Goal: Transaction & Acquisition: Purchase product/service

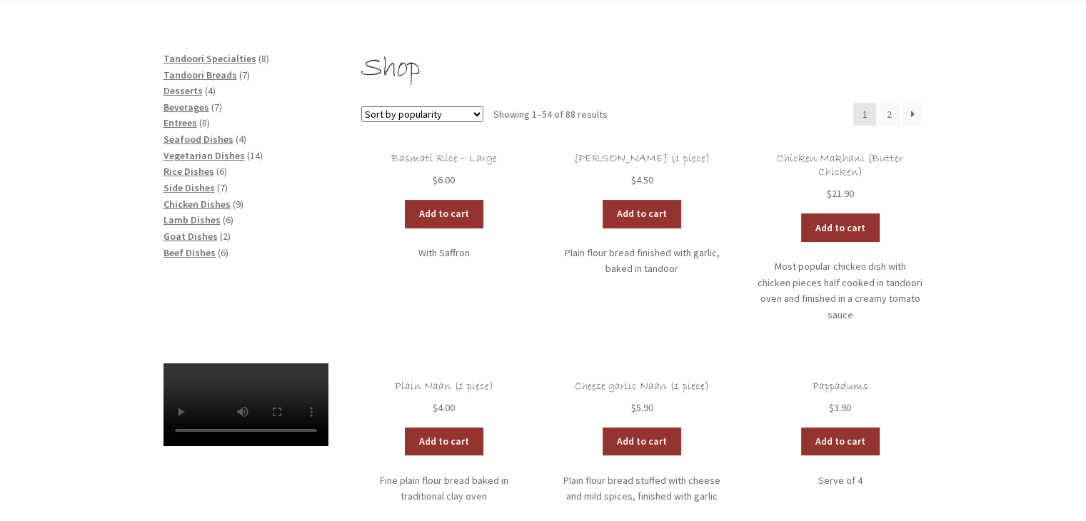
scroll to position [168, 0]
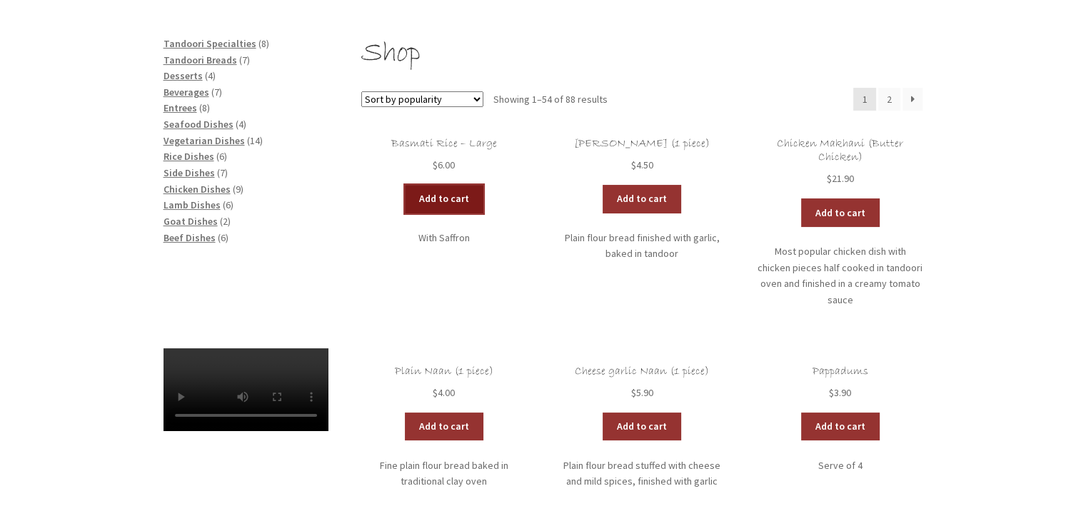
click at [433, 196] on link "Add to cart" at bounding box center [444, 199] width 79 height 29
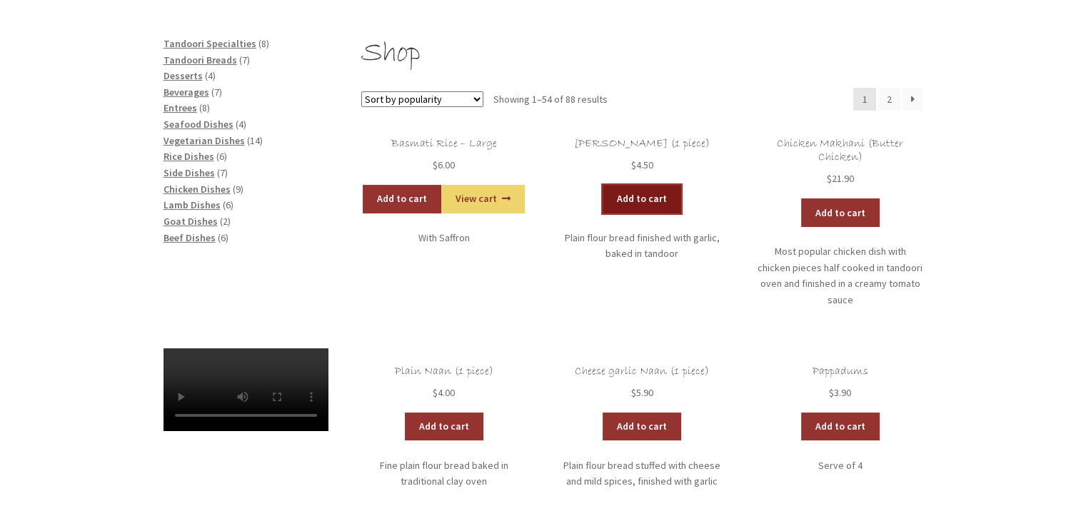
click at [640, 195] on link "Add to cart" at bounding box center [642, 199] width 79 height 29
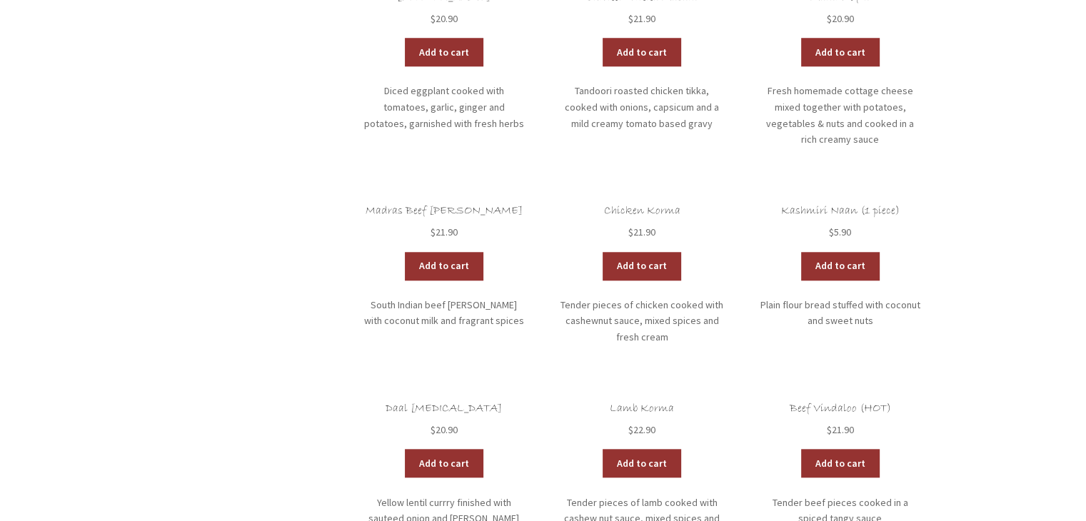
scroll to position [1334, 0]
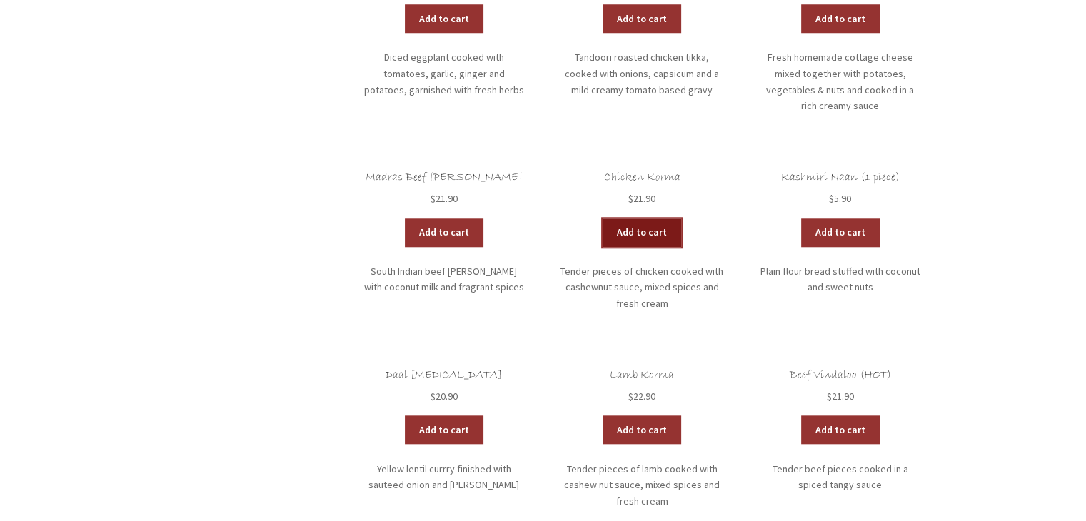
click at [635, 219] on link "Add to cart" at bounding box center [642, 233] width 79 height 29
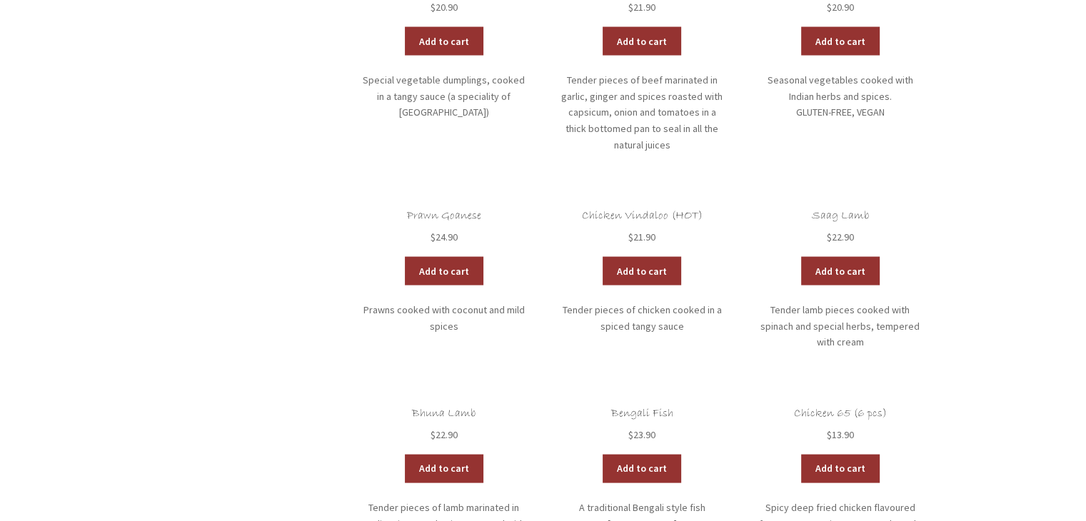
scroll to position [2767, 0]
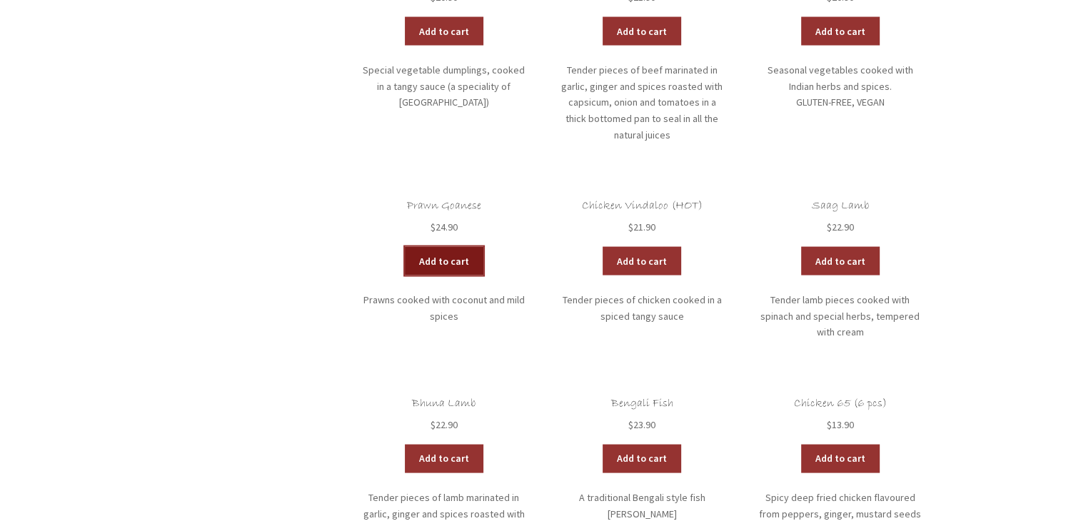
click at [441, 247] on link "Add to cart" at bounding box center [444, 261] width 79 height 29
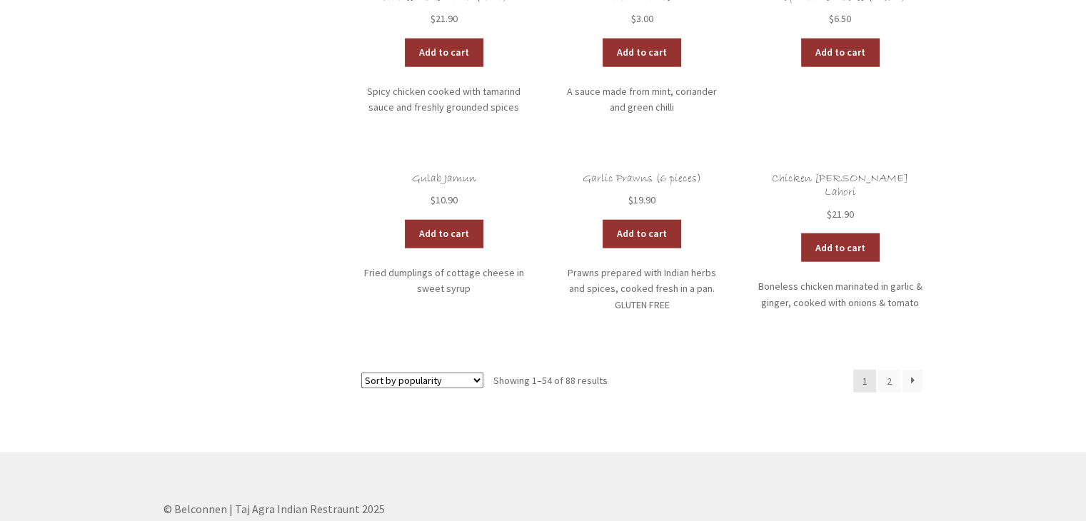
scroll to position [3596, 0]
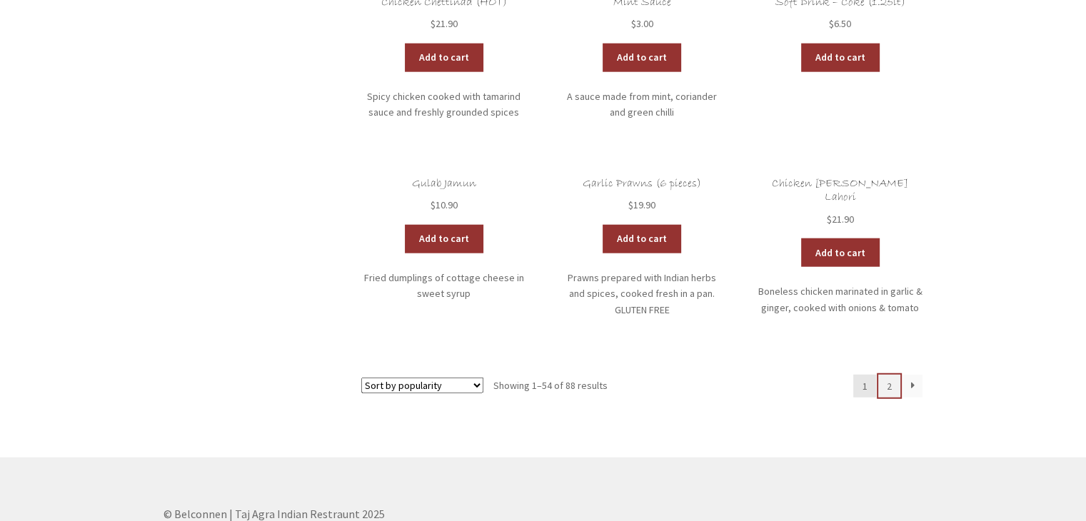
click at [889, 375] on link "2" at bounding box center [889, 386] width 23 height 23
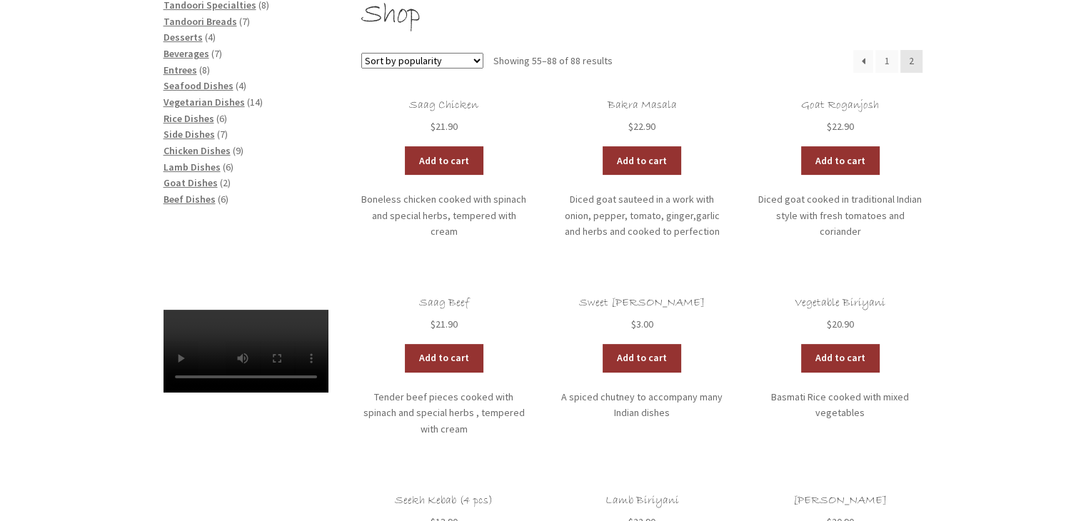
scroll to position [300, 0]
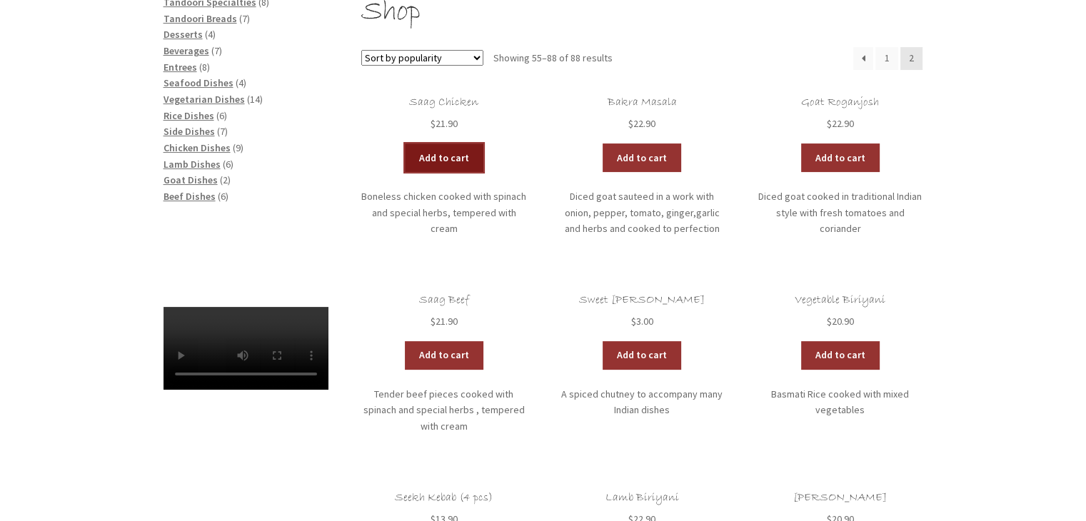
click at [441, 160] on link "Add to cart" at bounding box center [444, 158] width 79 height 29
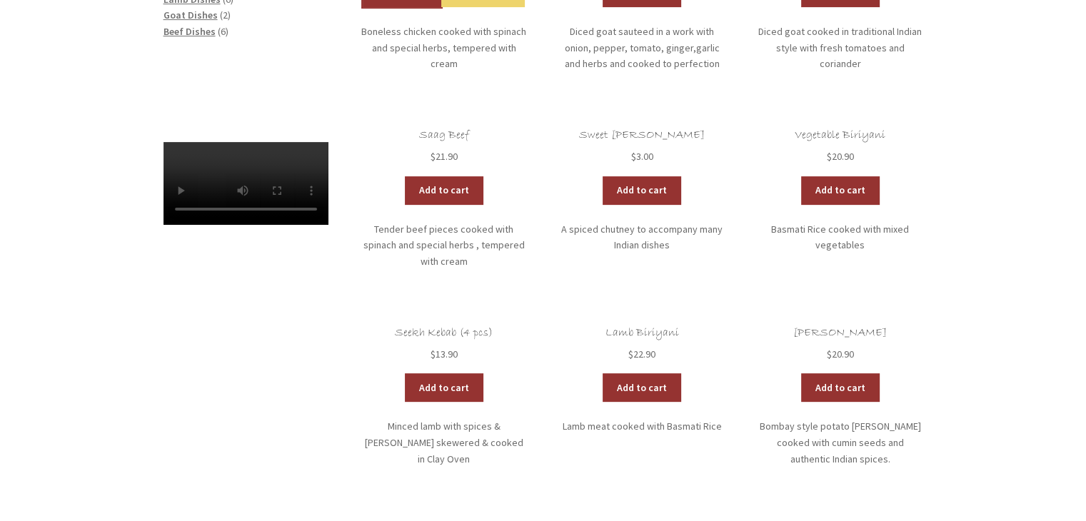
scroll to position [0, 0]
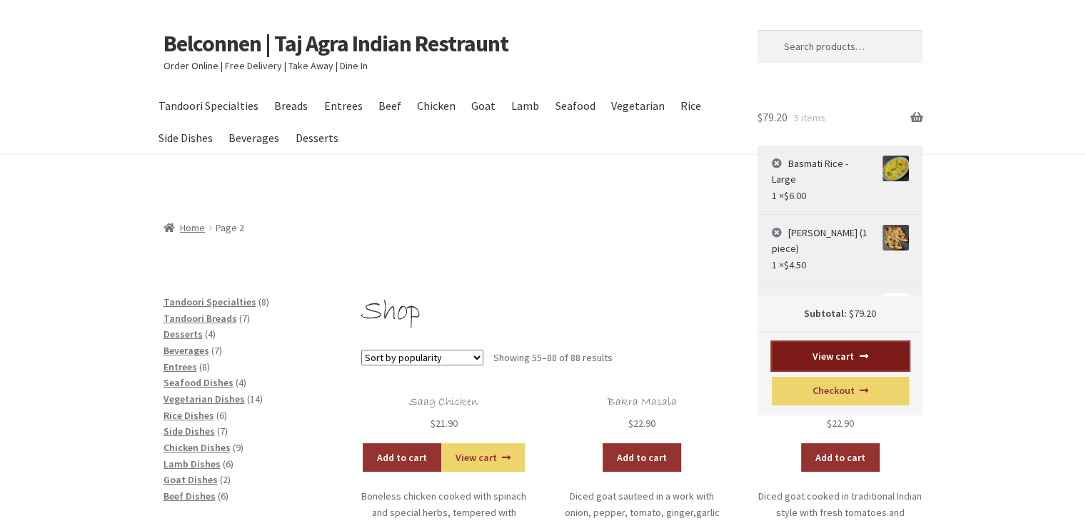
click at [833, 356] on link "View cart" at bounding box center [840, 356] width 137 height 29
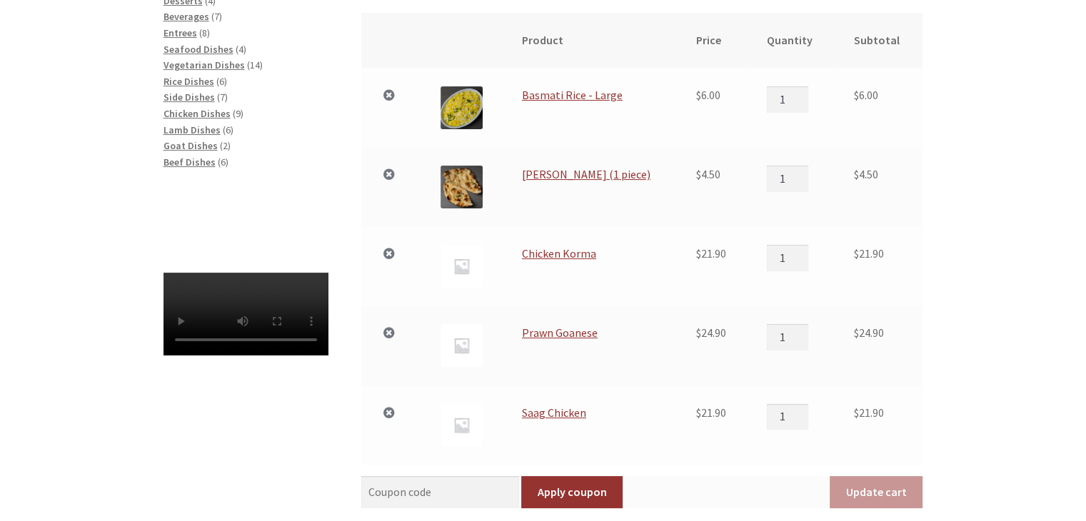
scroll to position [299, 0]
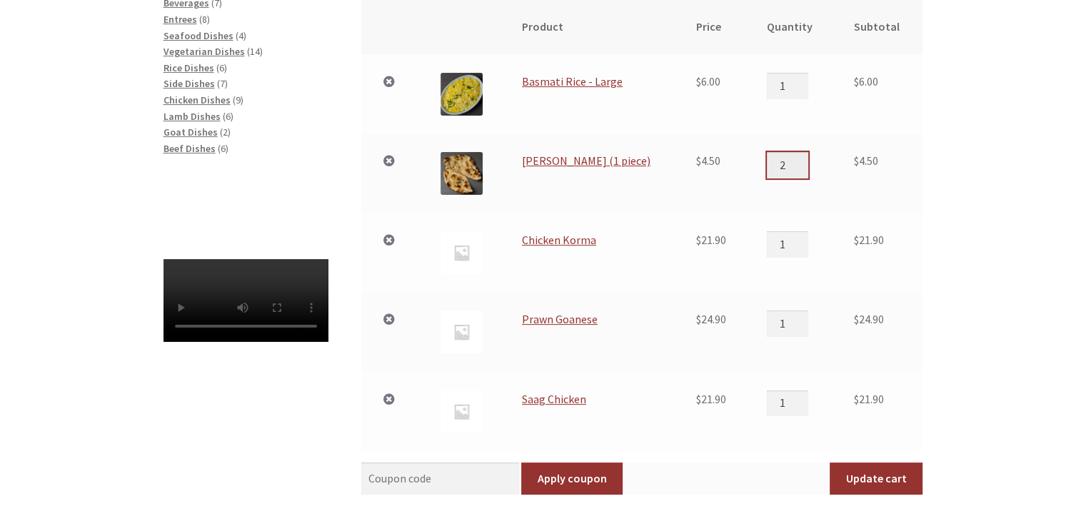
type input "2"
click at [794, 158] on input "2" at bounding box center [787, 165] width 41 height 26
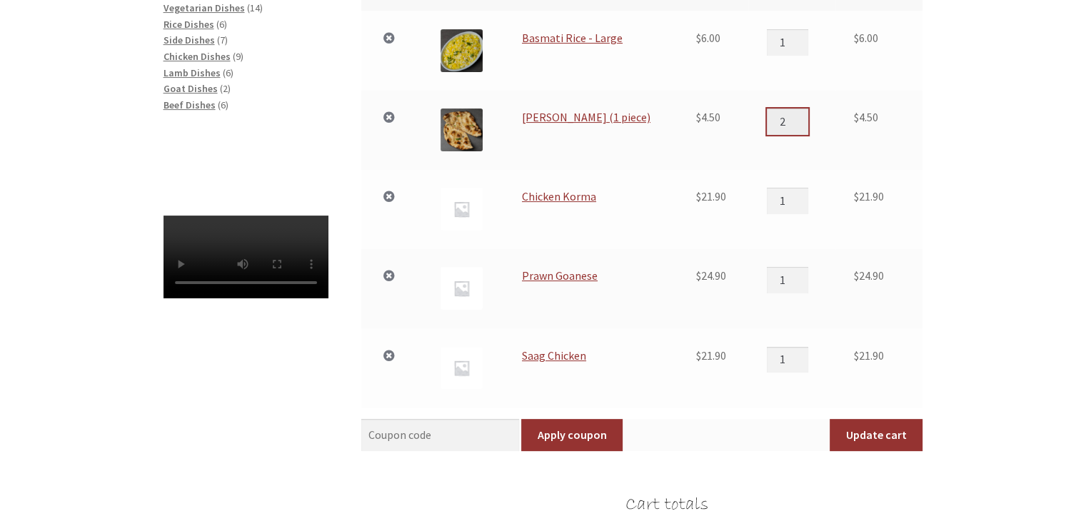
scroll to position [345, 0]
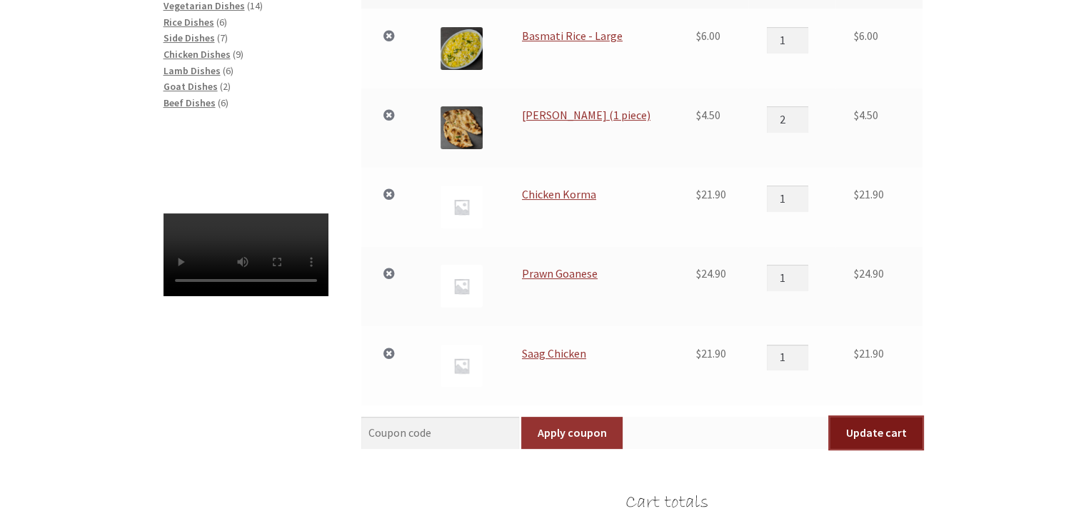
click at [861, 432] on button "Update cart" at bounding box center [876, 433] width 93 height 33
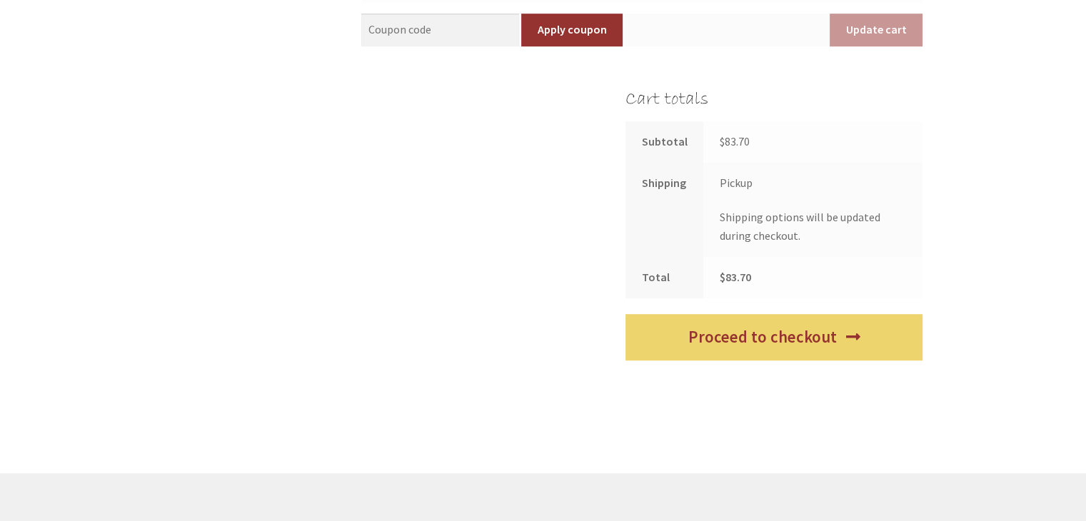
scroll to position [821, 0]
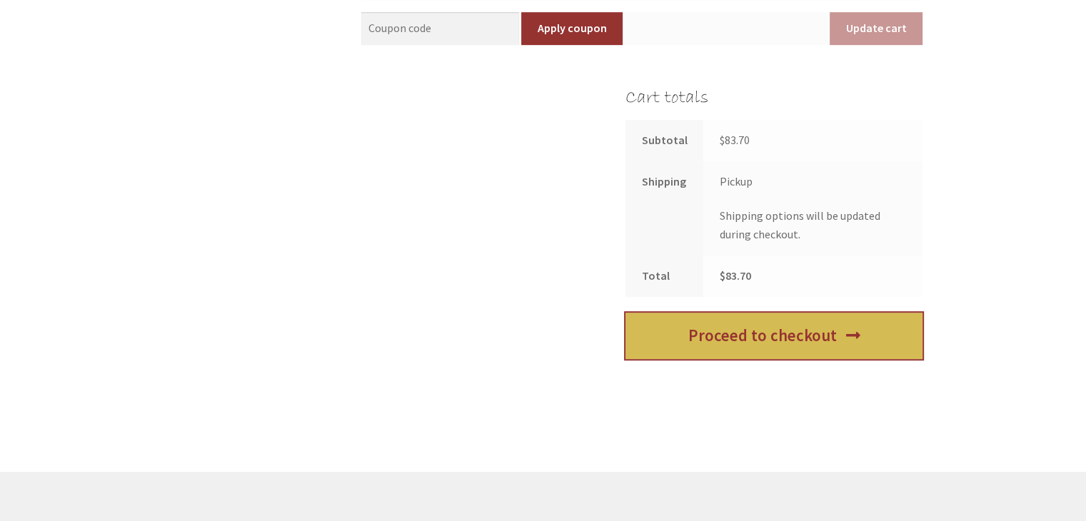
click at [767, 337] on link "Proceed to checkout" at bounding box center [774, 336] width 297 height 46
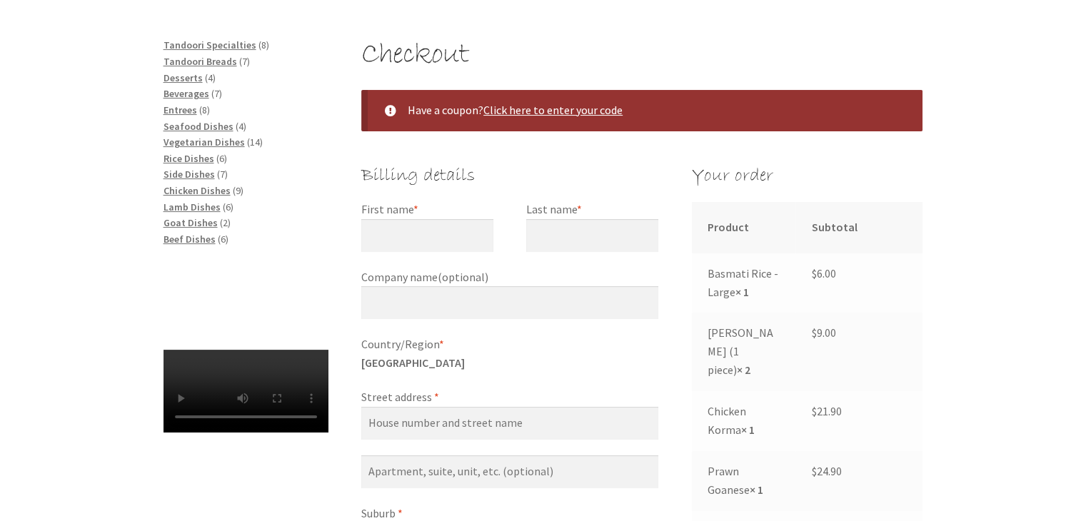
scroll to position [231, 0]
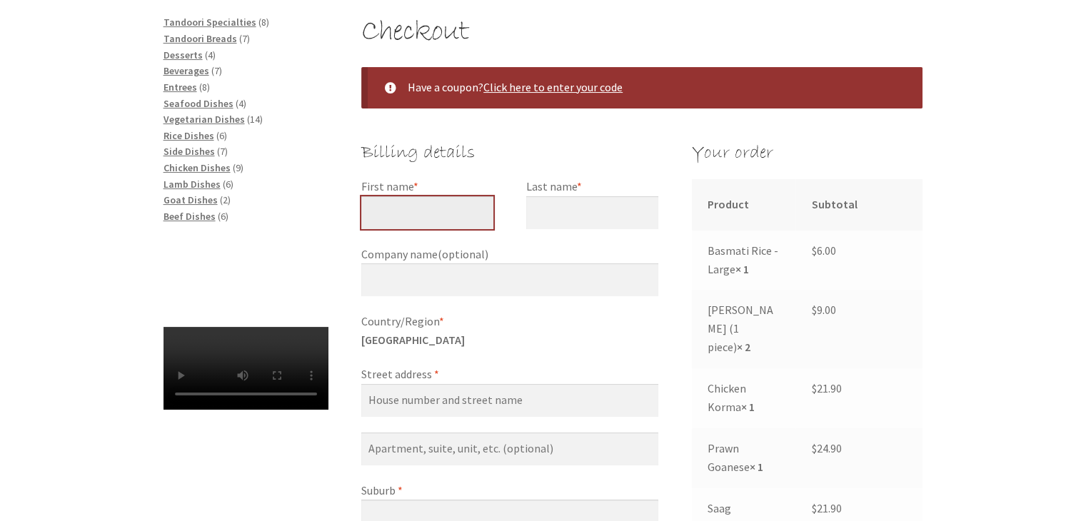
click at [431, 220] on input "First name *" at bounding box center [427, 212] width 132 height 33
type input "Jaysen"
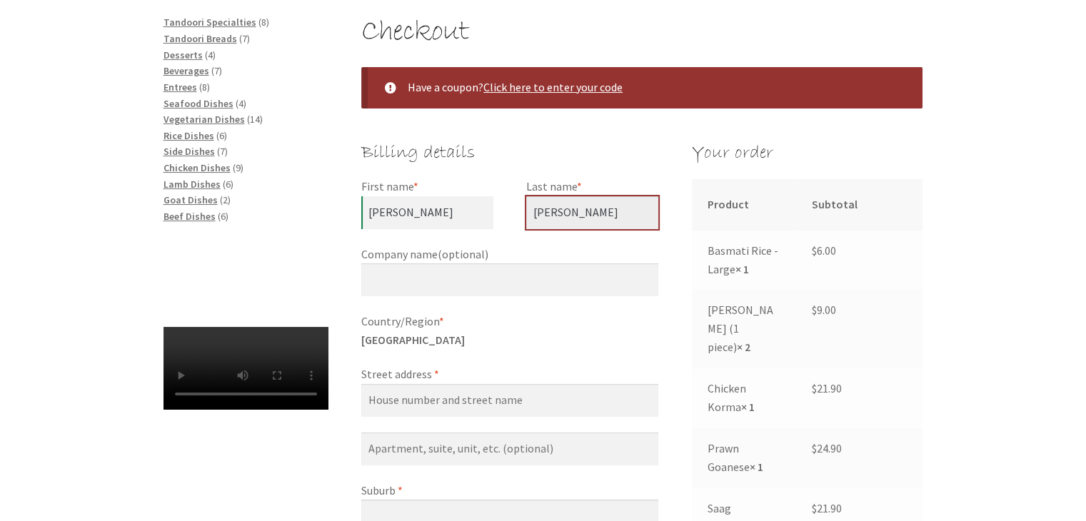
type input "Ollerenshaw"
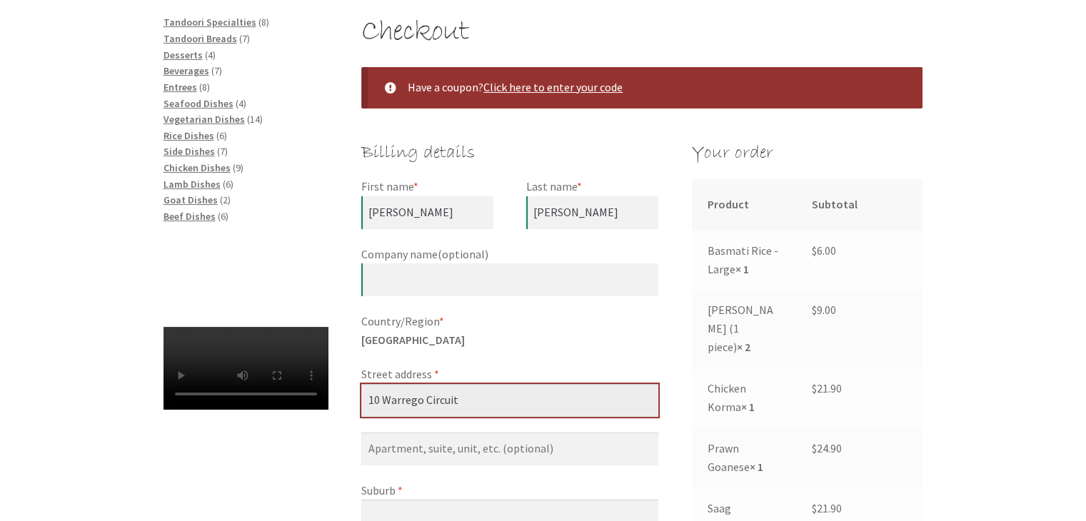
type input "10 Warrego Circuit"
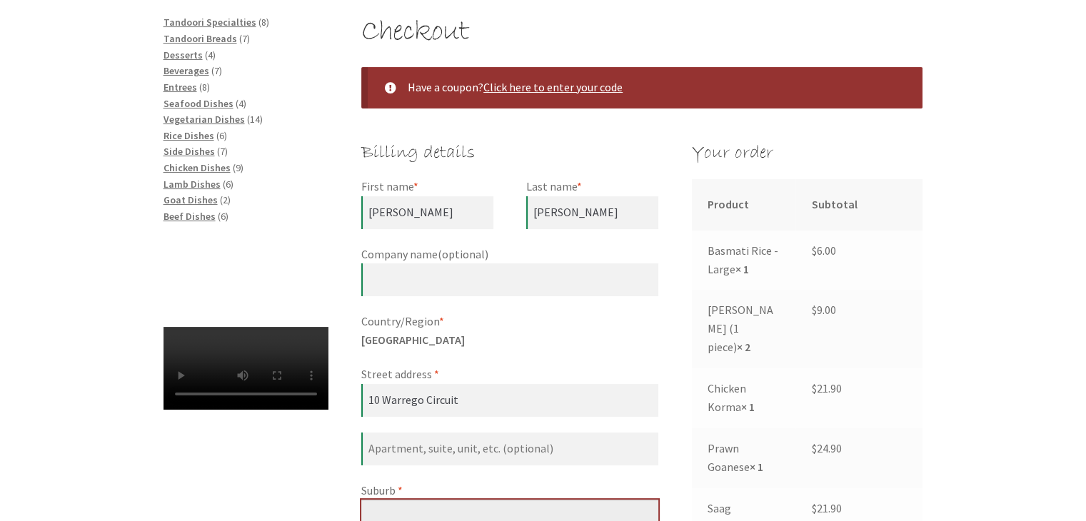
scroll to position [243, 0]
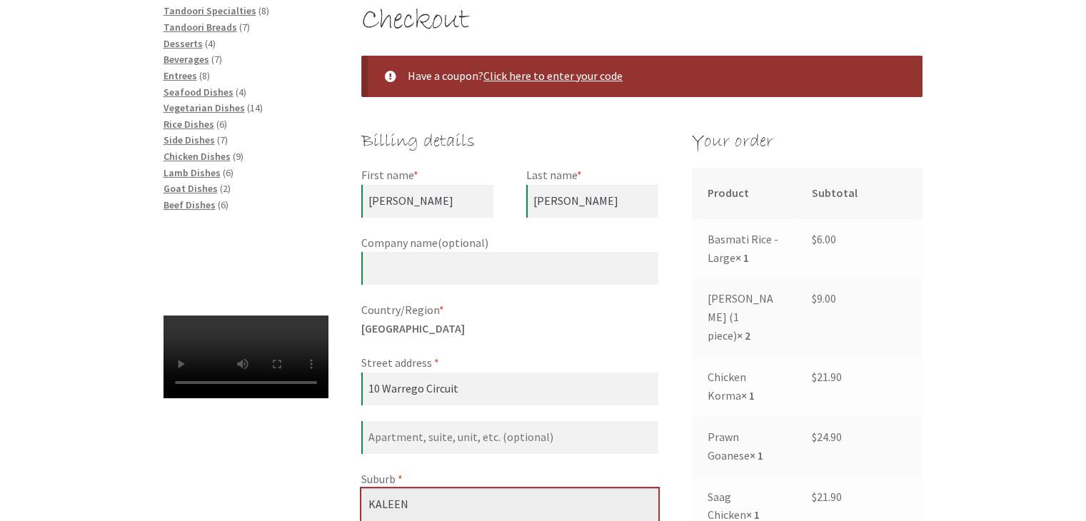
type input "KALEEN"
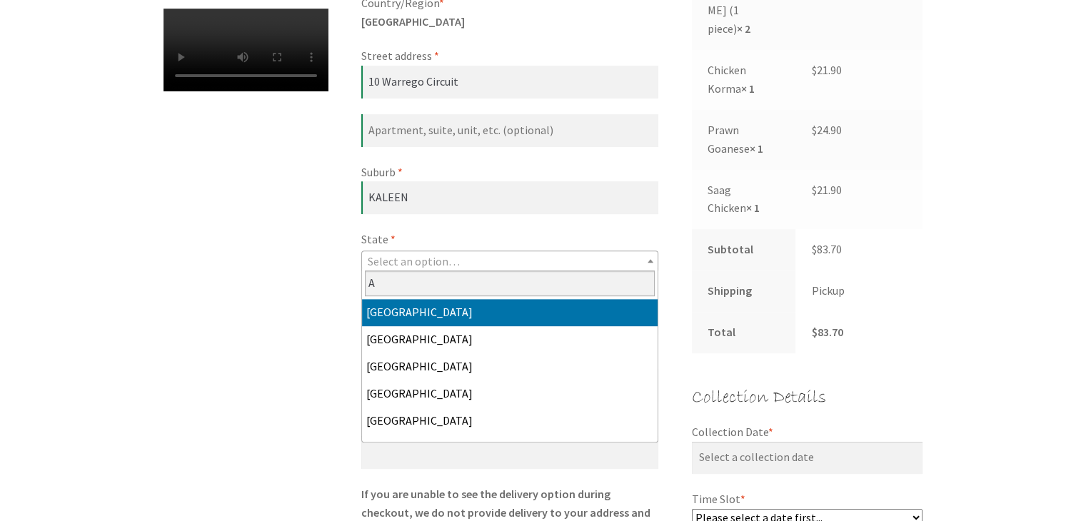
select select "ACT"
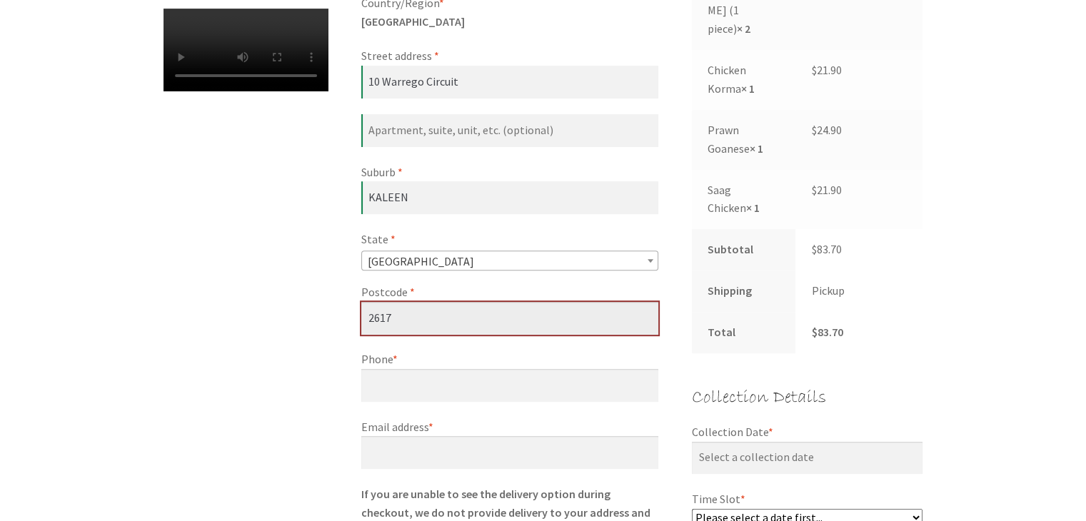
type input "2617"
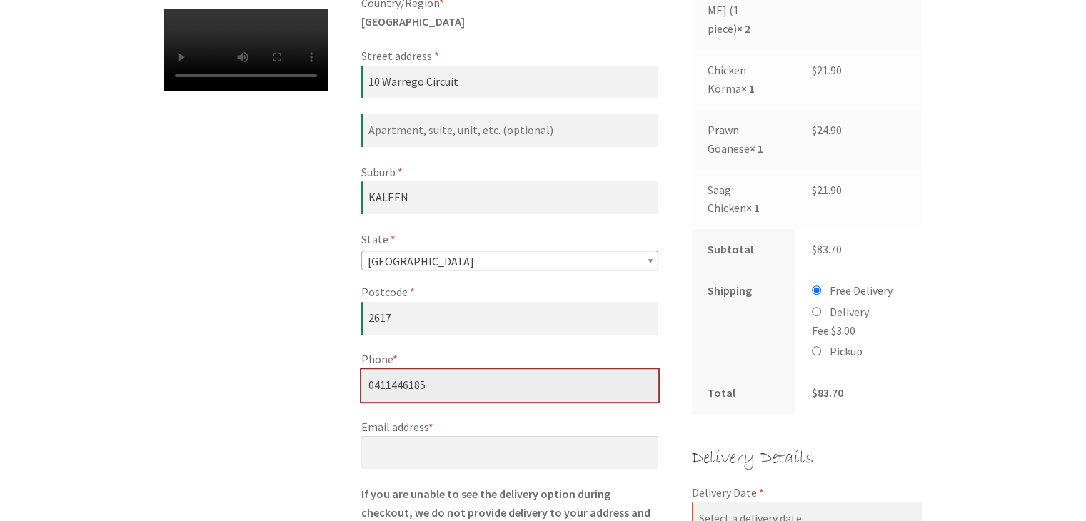
type input "0411446185"
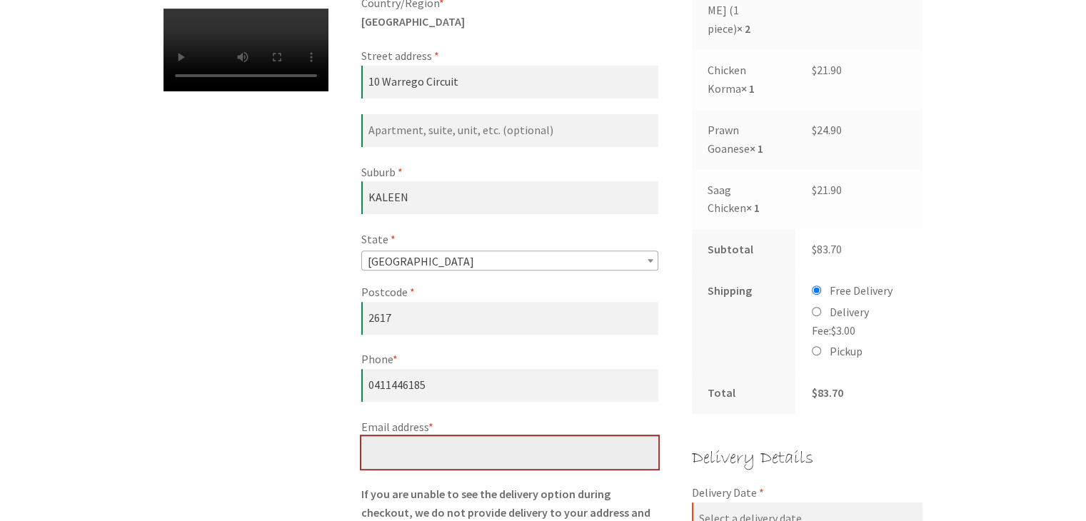
click at [408, 446] on input "Email address *" at bounding box center [509, 452] width 297 height 33
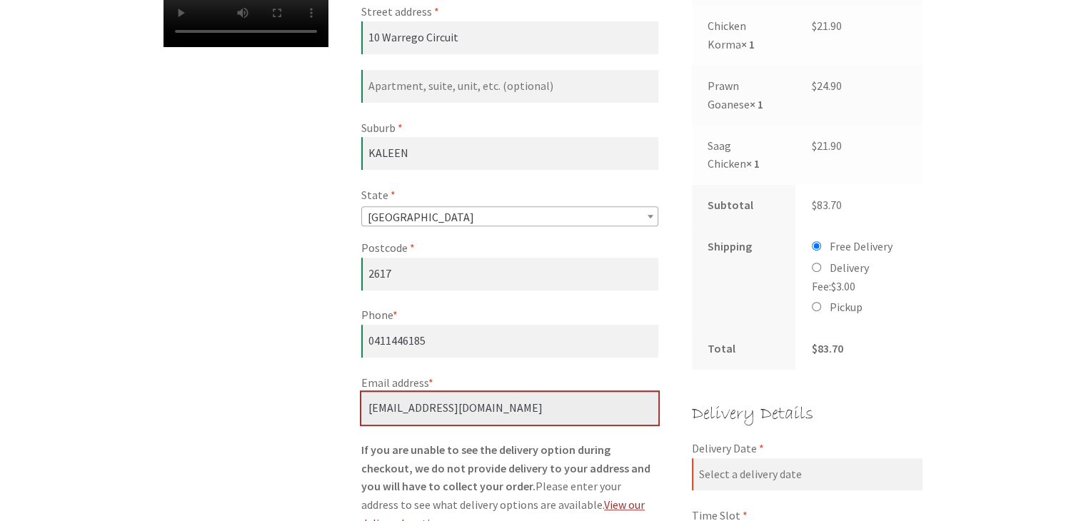
scroll to position [601, 0]
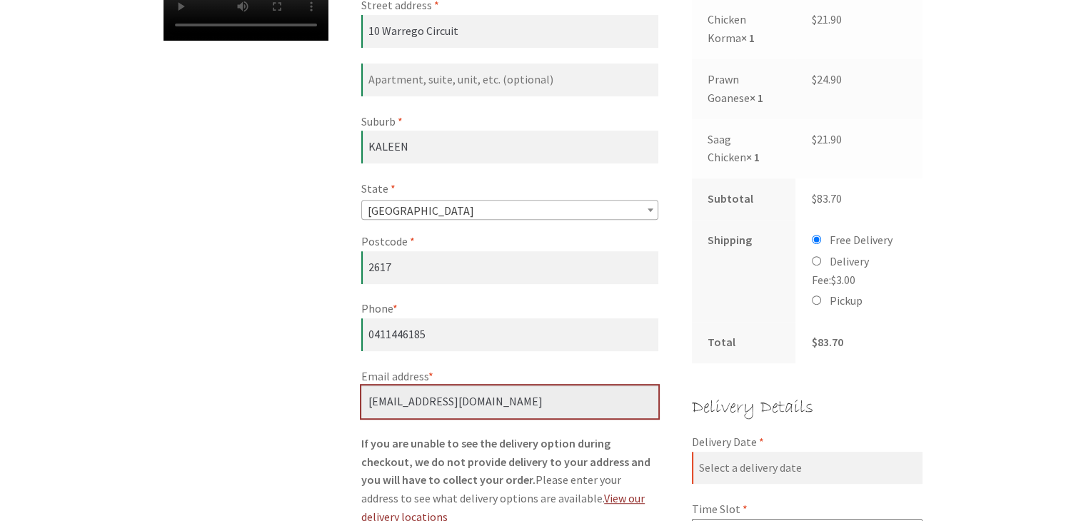
type input "[EMAIL_ADDRESS][DOMAIN_NAME]"
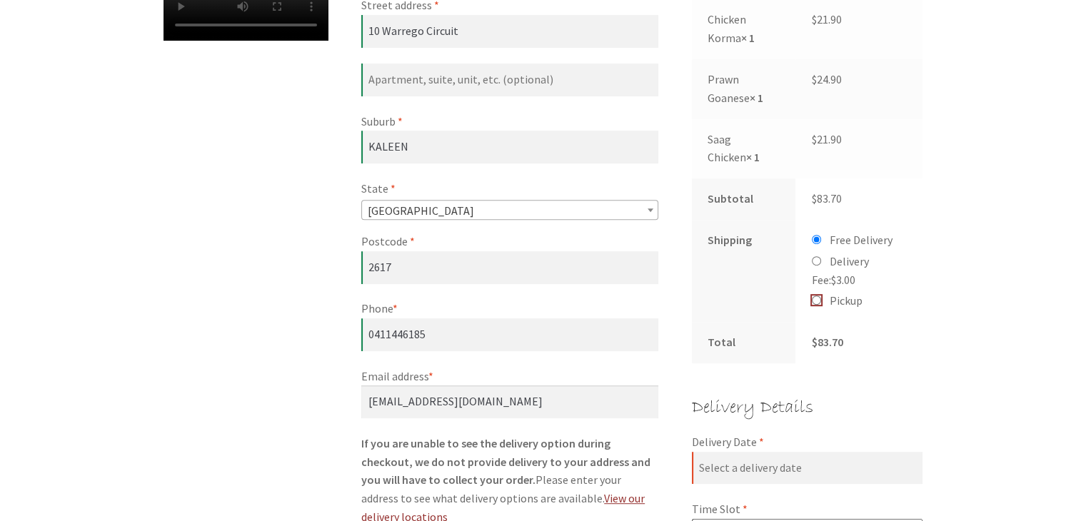
click at [815, 296] on input "Pickup" at bounding box center [816, 300] width 9 height 9
radio input "true"
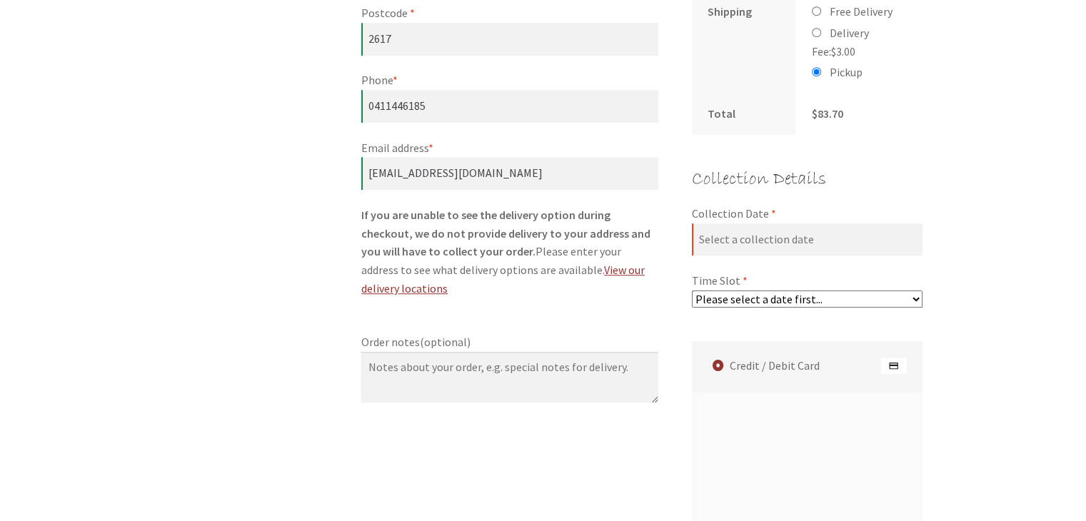
scroll to position [831, 0]
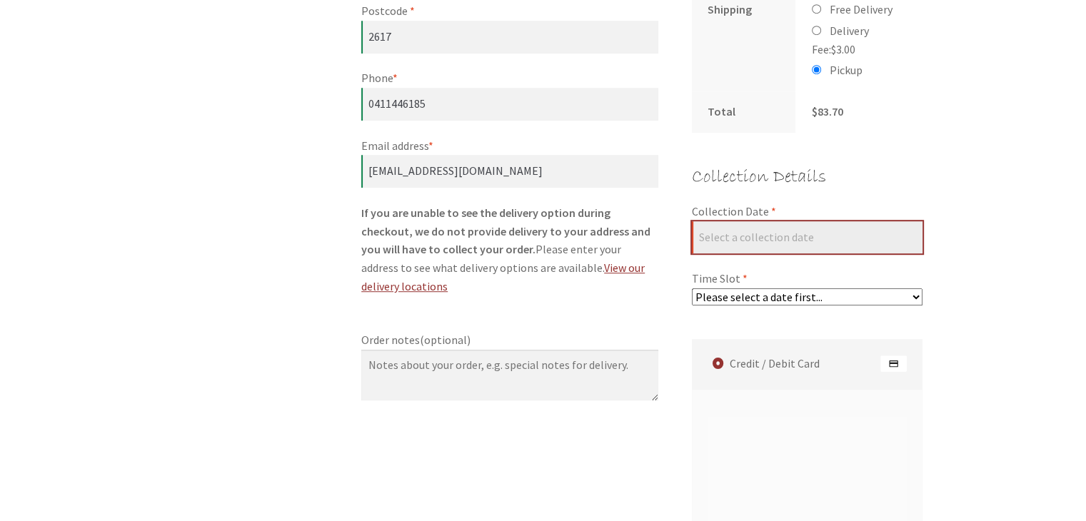
click at [811, 221] on input "Collection Date *" at bounding box center [807, 237] width 231 height 33
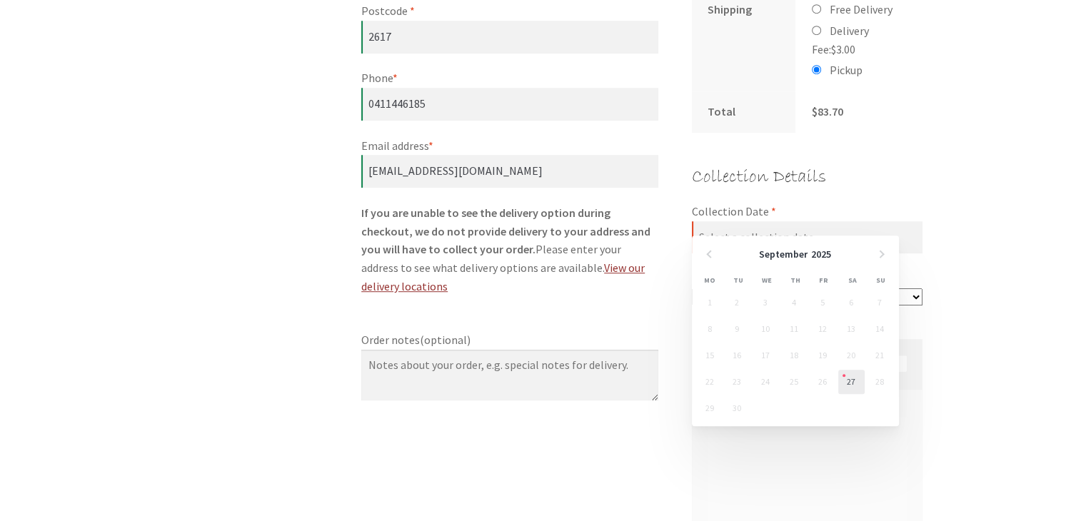
click at [850, 382] on link "27" at bounding box center [851, 382] width 26 height 24
type input "[DATE]"
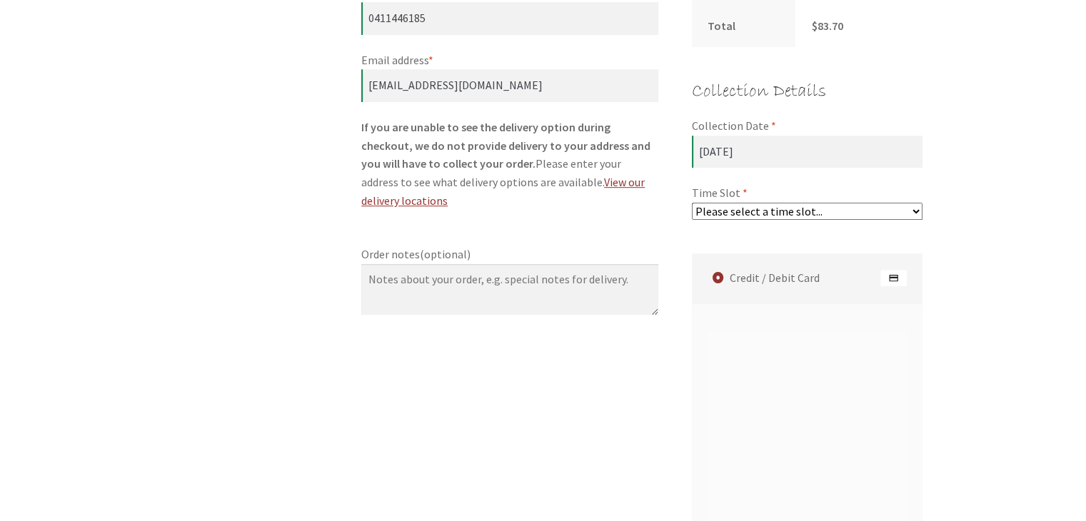
scroll to position [928, 0]
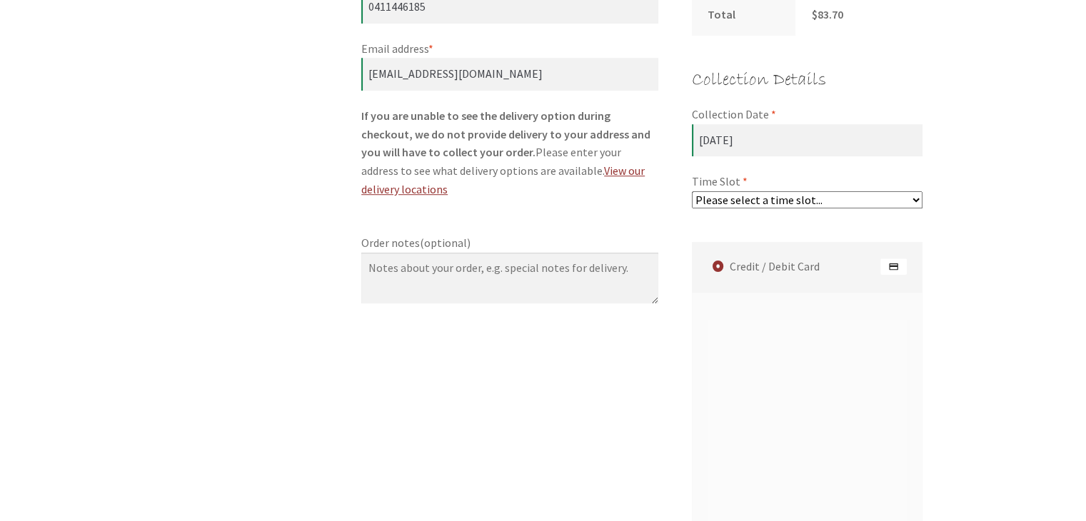
click at [917, 191] on select "Please select a time slot... 07:55 PM - 08:25 PM 08:25 PM - 08:55 PM 08:55 PM -…" at bounding box center [807, 199] width 231 height 17
select select "60c2ef62db861/4|0.00"
click at [692, 191] on select "Please select a time slot... 07:55 PM - 08:25 PM 08:25 PM - 08:55 PM 08:55 PM -…" at bounding box center [807, 199] width 231 height 17
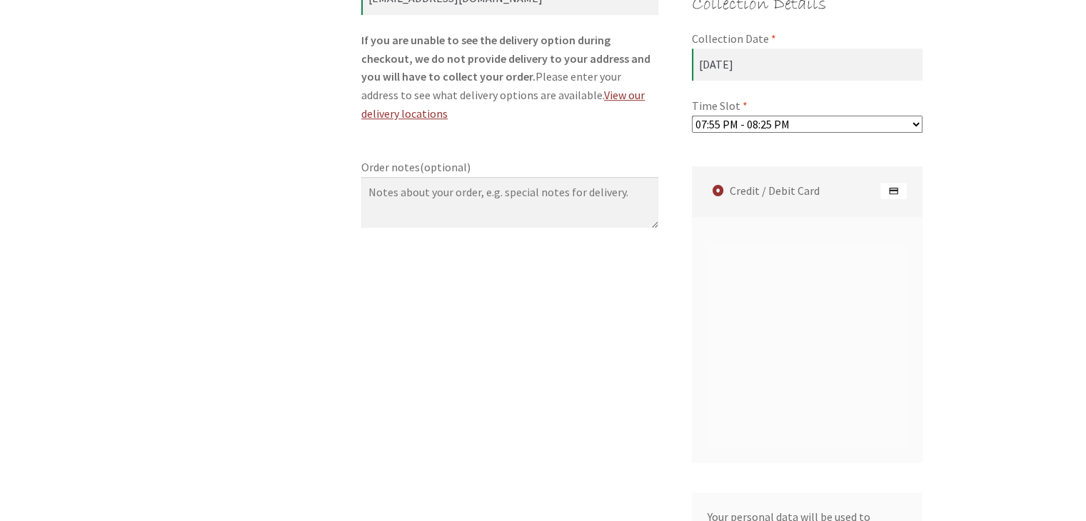
scroll to position [1006, 0]
click at [780, 177] on label "Credit / Debit Card" at bounding box center [809, 189] width 227 height 51
click at [0, 0] on input "Credit / Debit Card" at bounding box center [0, 0] width 0 height 0
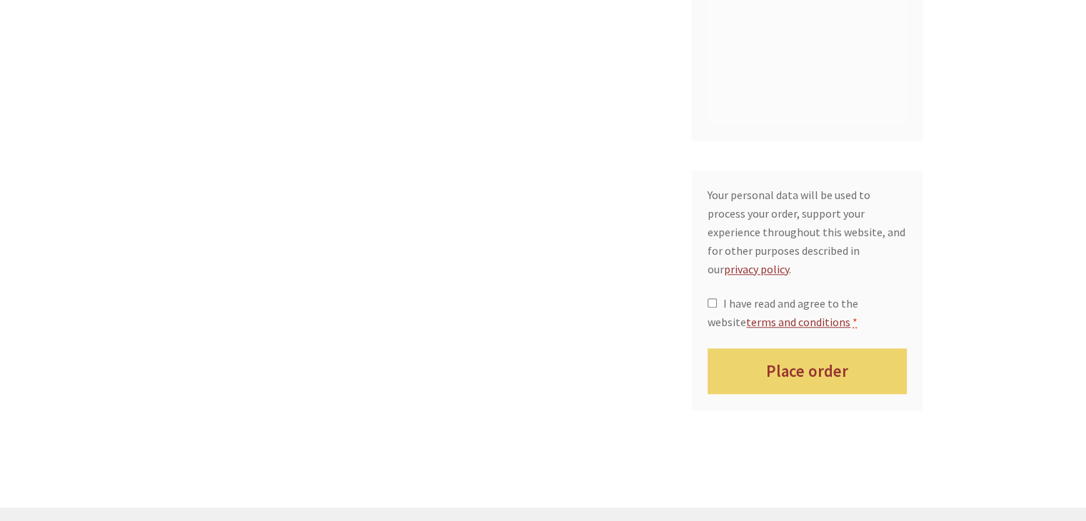
scroll to position [1383, 0]
click at [711, 296] on input "I have read and agree to the website terms and conditions *" at bounding box center [712, 300] width 9 height 9
checkbox input "true"
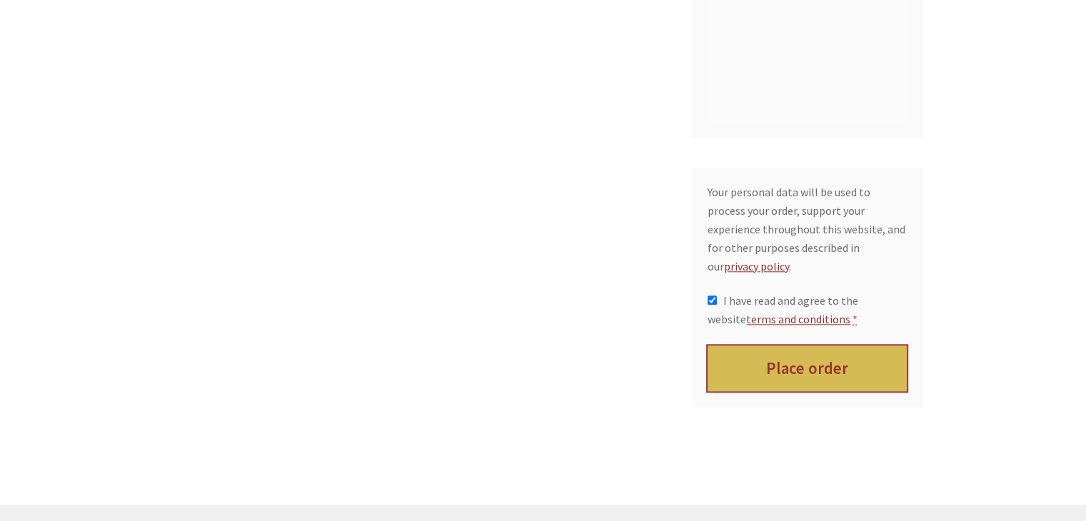
click at [807, 346] on button "Place order" at bounding box center [807, 369] width 199 height 46
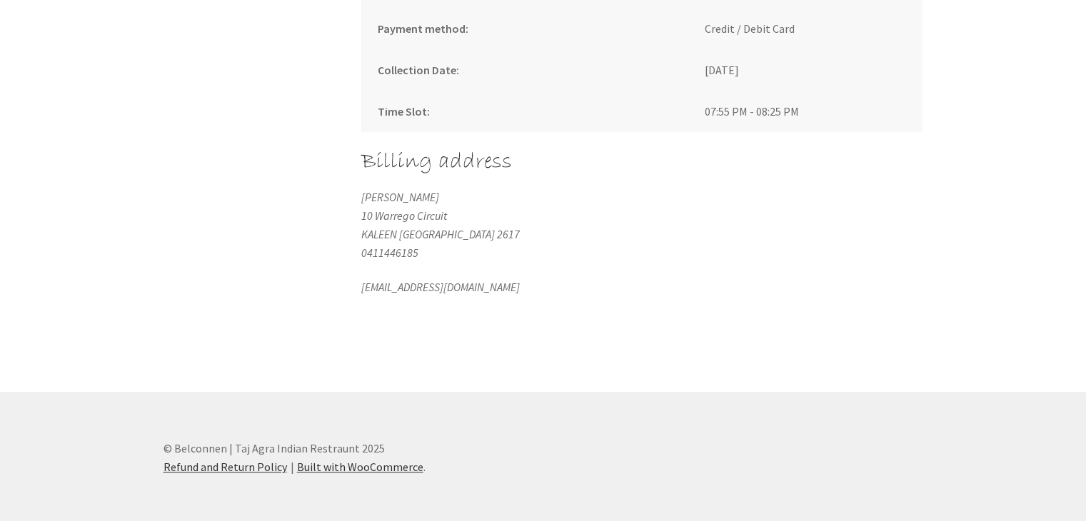
scroll to position [1072, 0]
